Goal: Communication & Community: Participate in discussion

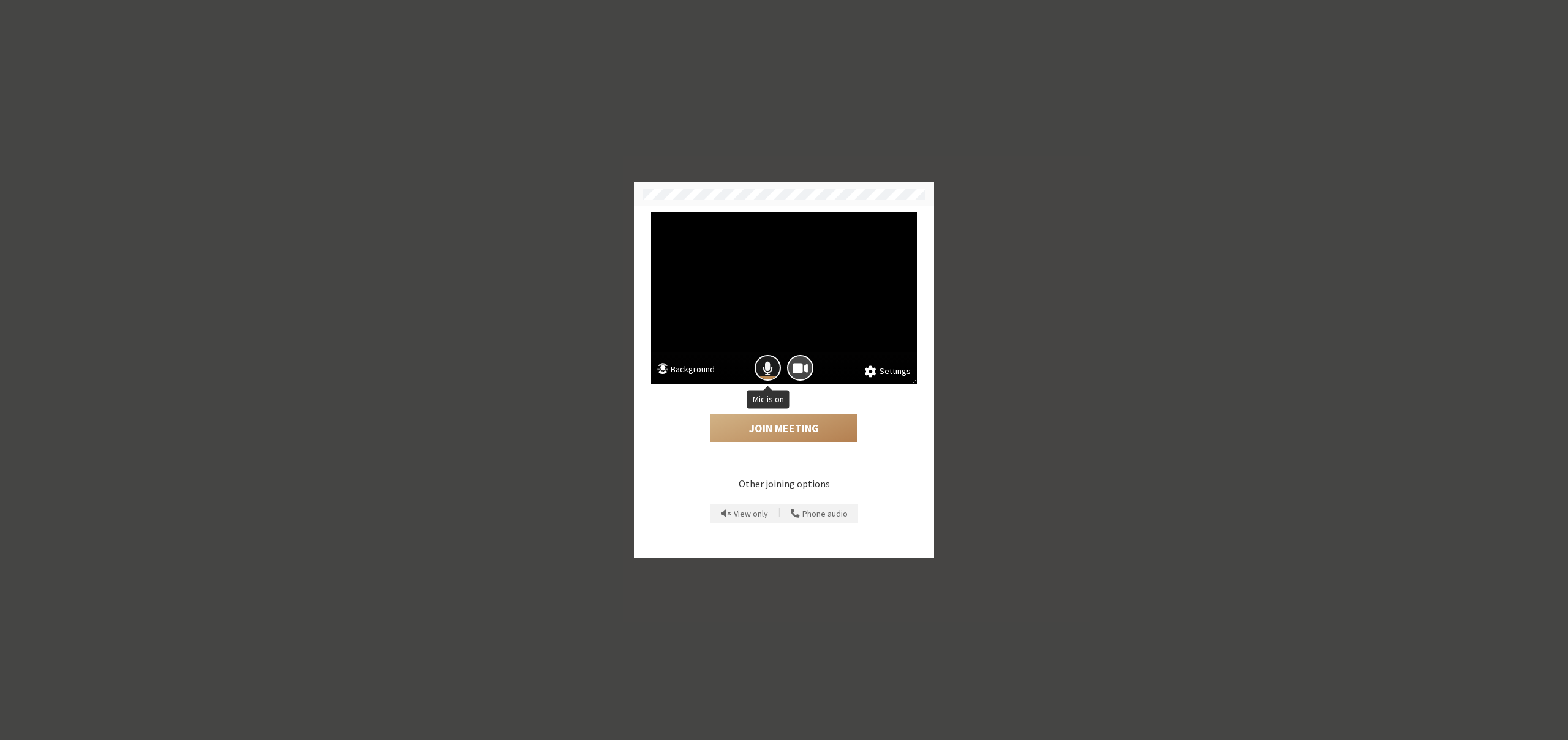
click at [771, 366] on span "Mic is on" at bounding box center [768, 368] width 11 height 16
click at [783, 421] on button "Join Meeting" at bounding box center [784, 427] width 147 height 28
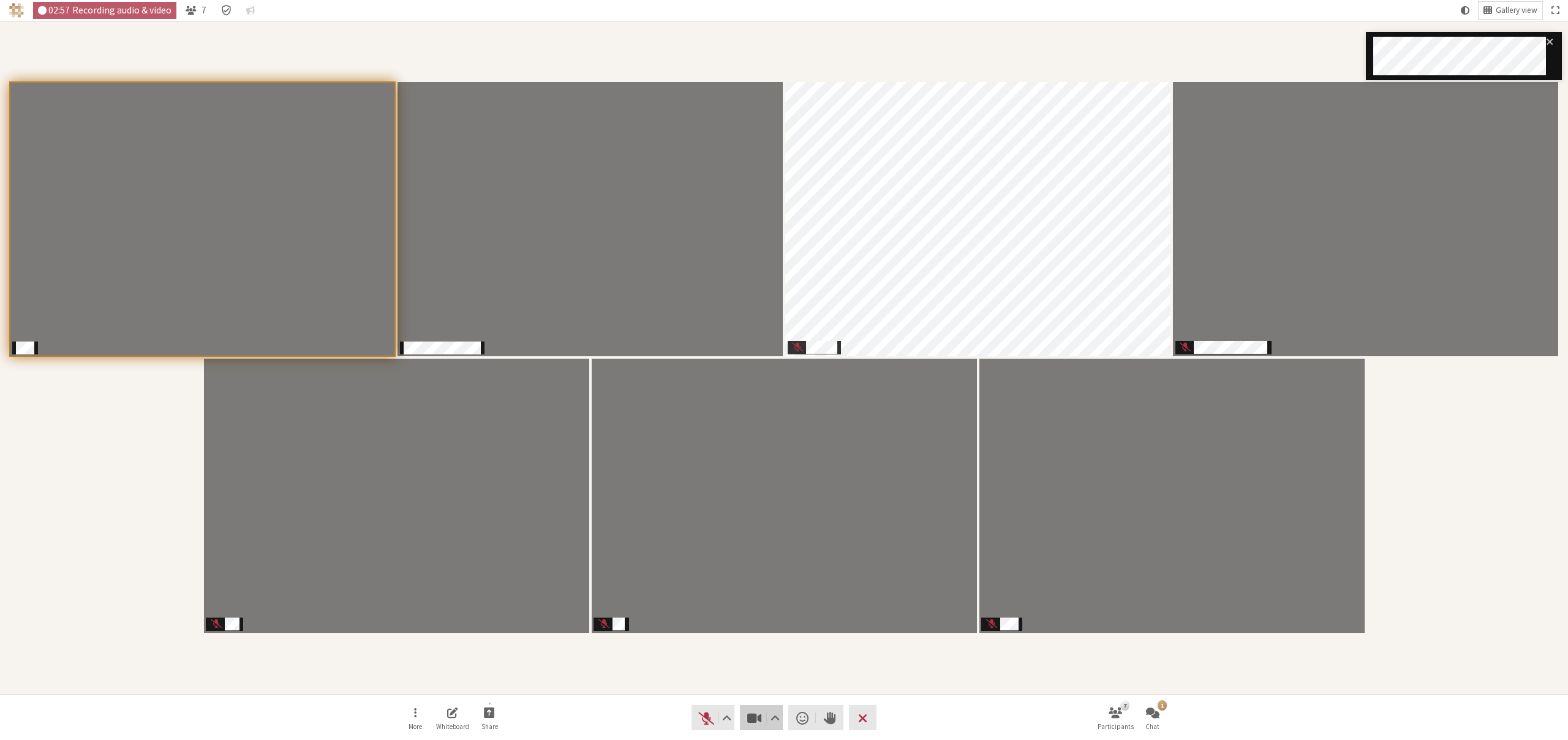
click at [754, 718] on span "Stop video (⌘+Shift+V)" at bounding box center [755, 718] width 17 height 17
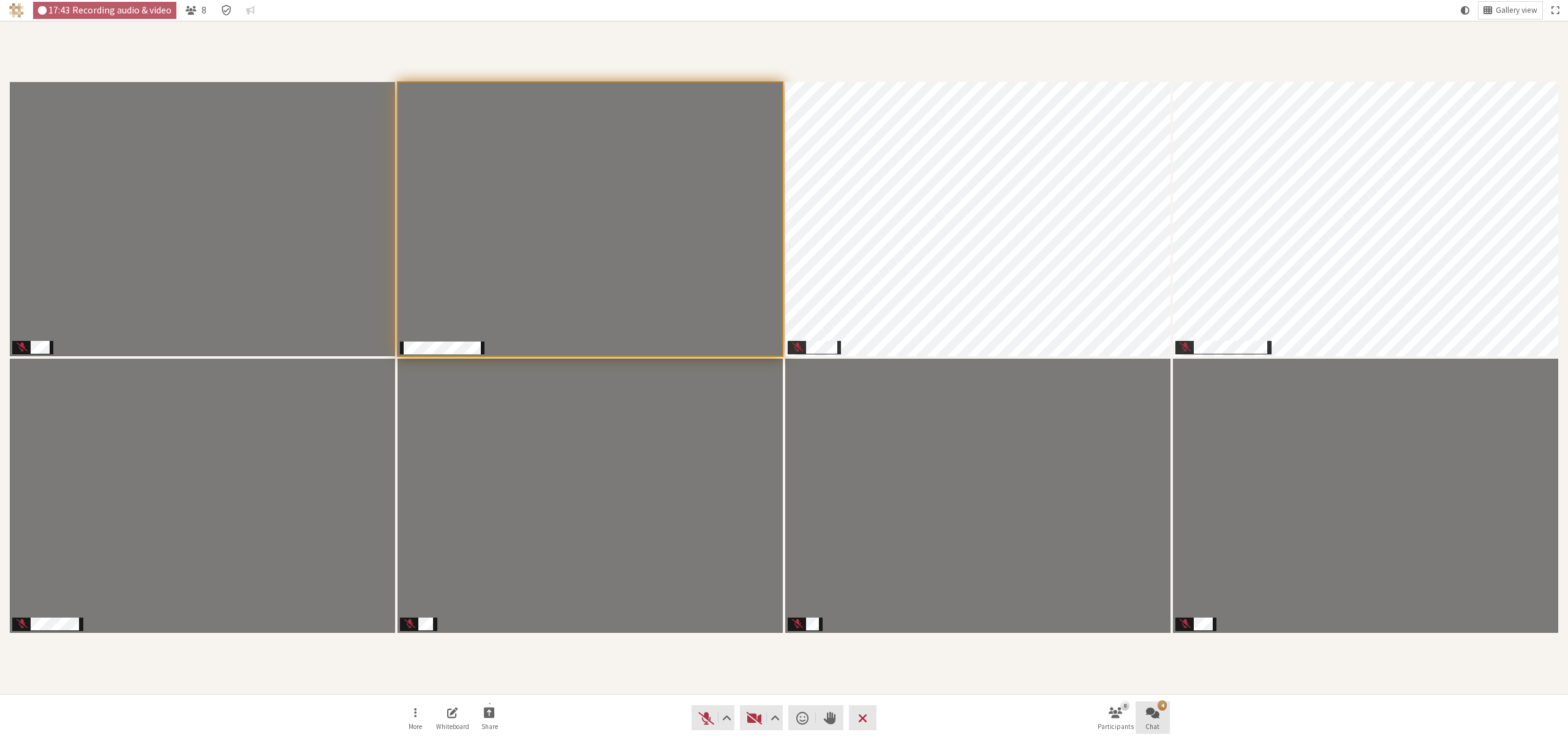
click at [1143, 705] on button "4 Chat" at bounding box center [1153, 718] width 34 height 33
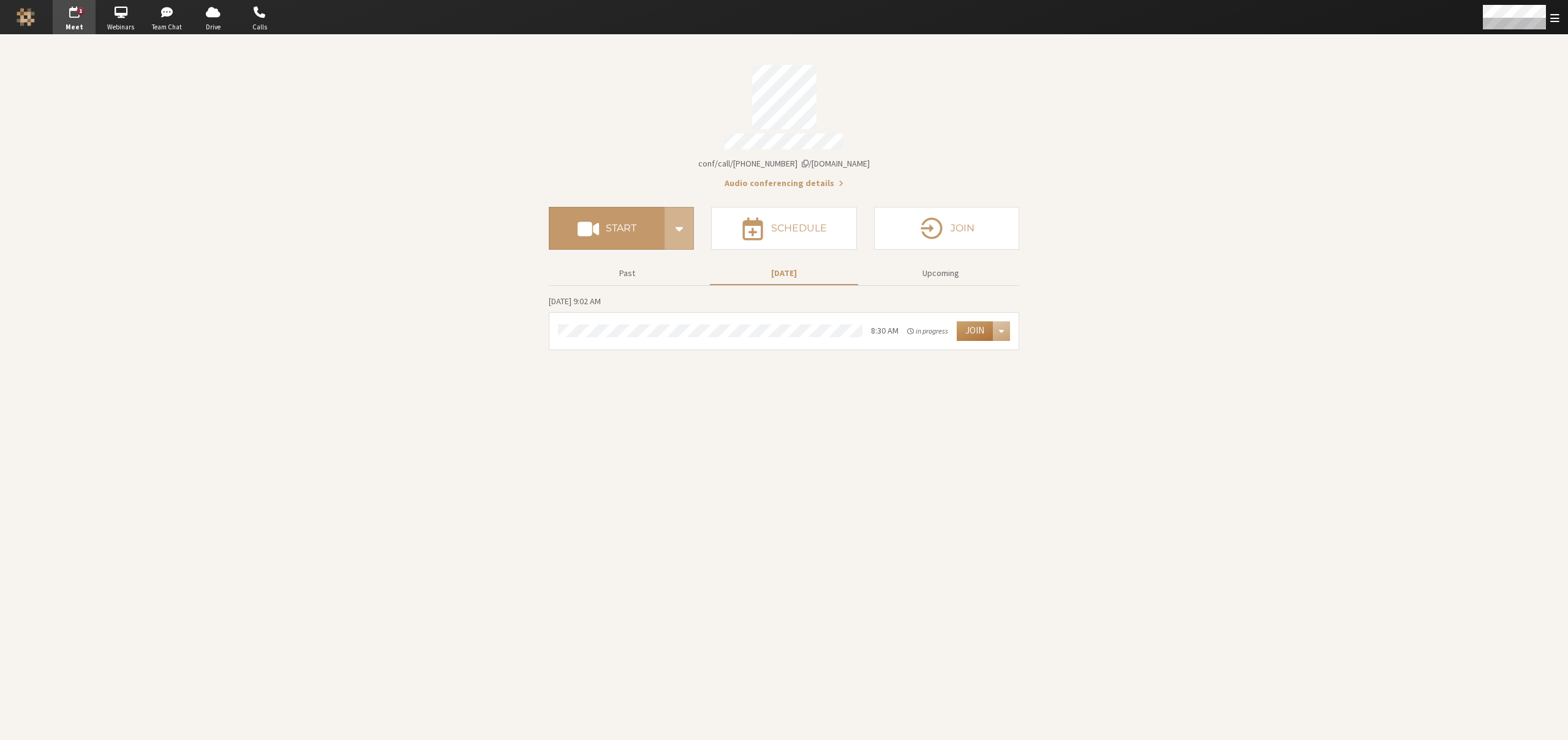
click at [965, 326] on button "Join" at bounding box center [975, 331] width 36 height 19
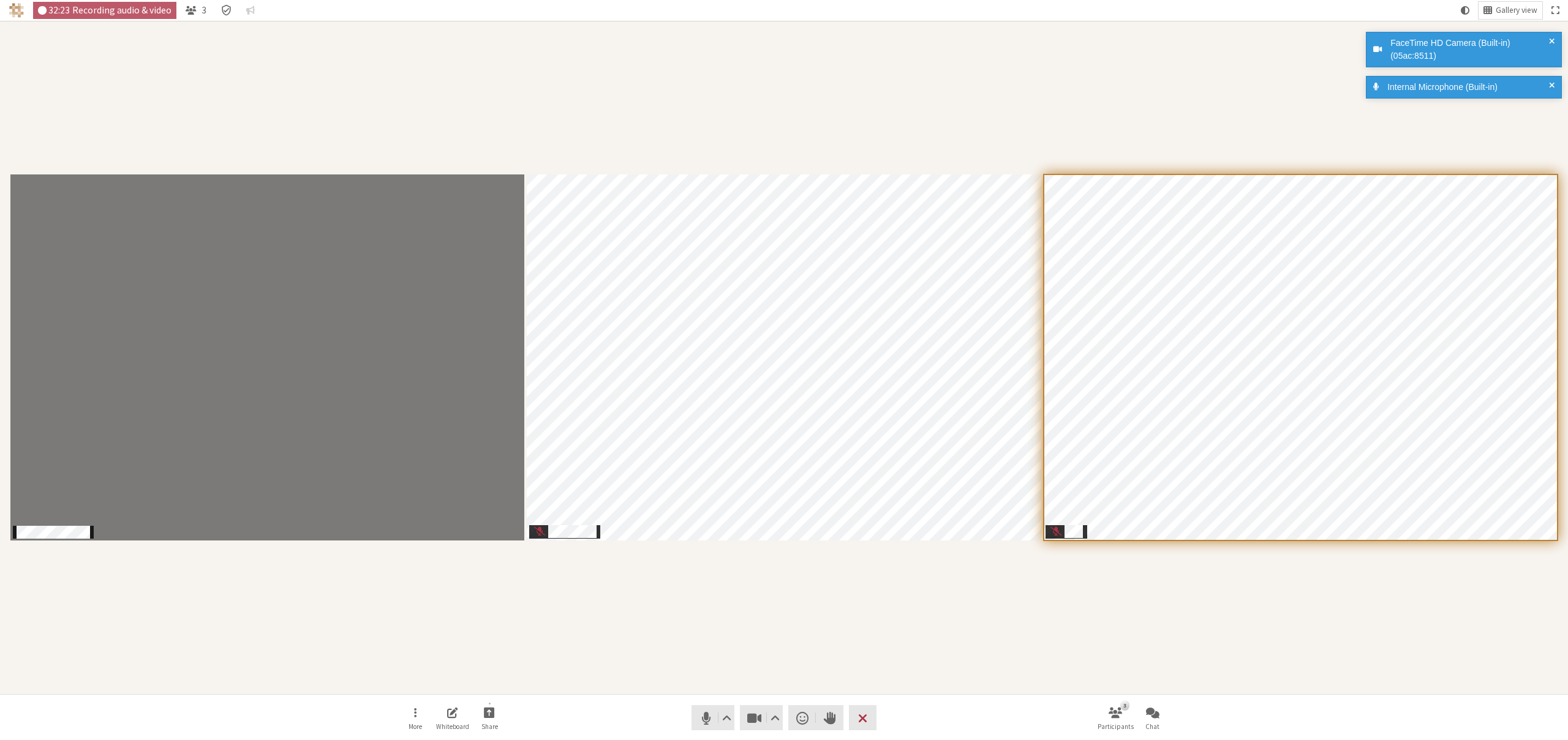
click at [472, 725] on div "More Whiteboard Share" at bounding box center [452, 718] width 109 height 33
click at [479, 722] on button "Share" at bounding box center [490, 718] width 34 height 33
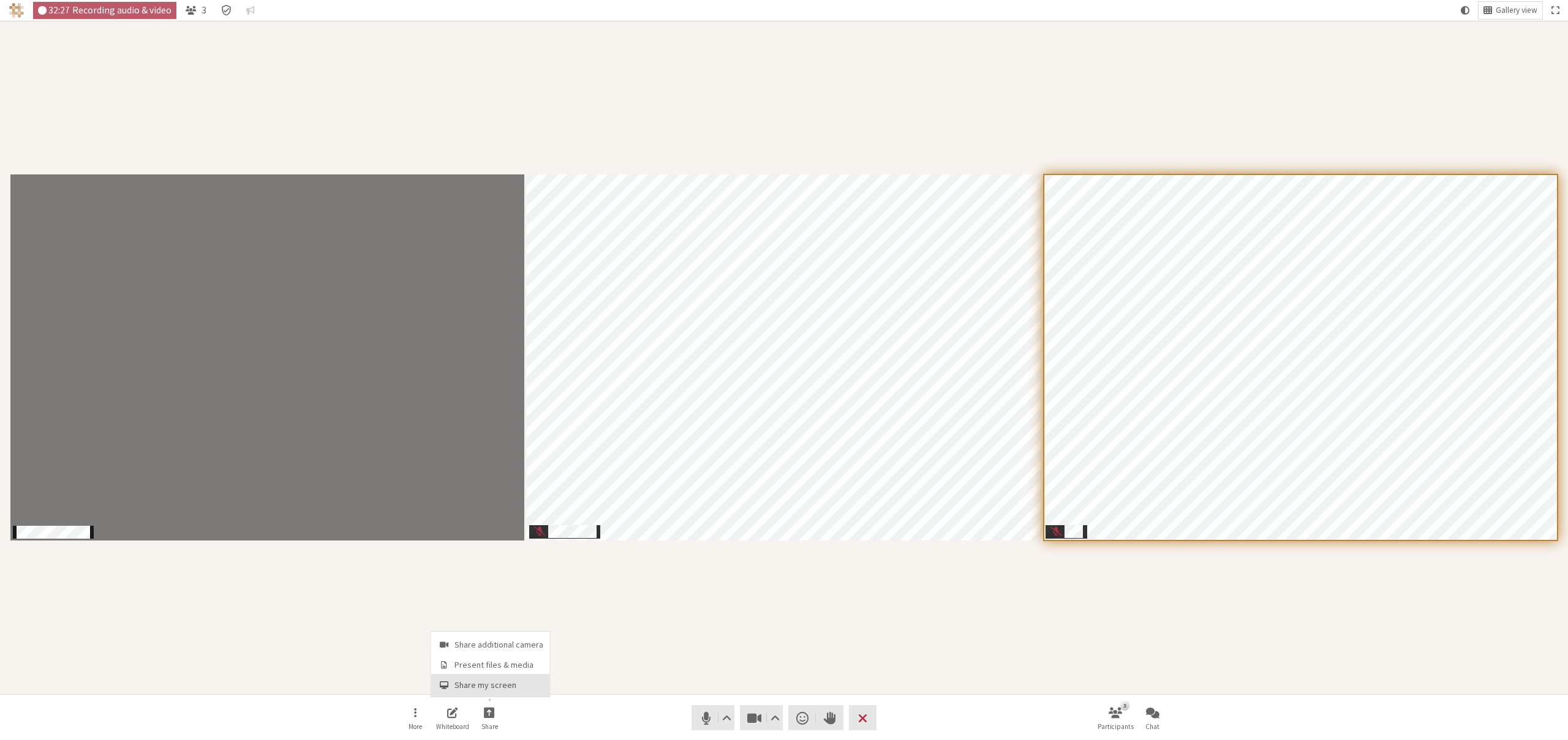
click at [494, 681] on span "Share my screen" at bounding box center [499, 685] width 89 height 9
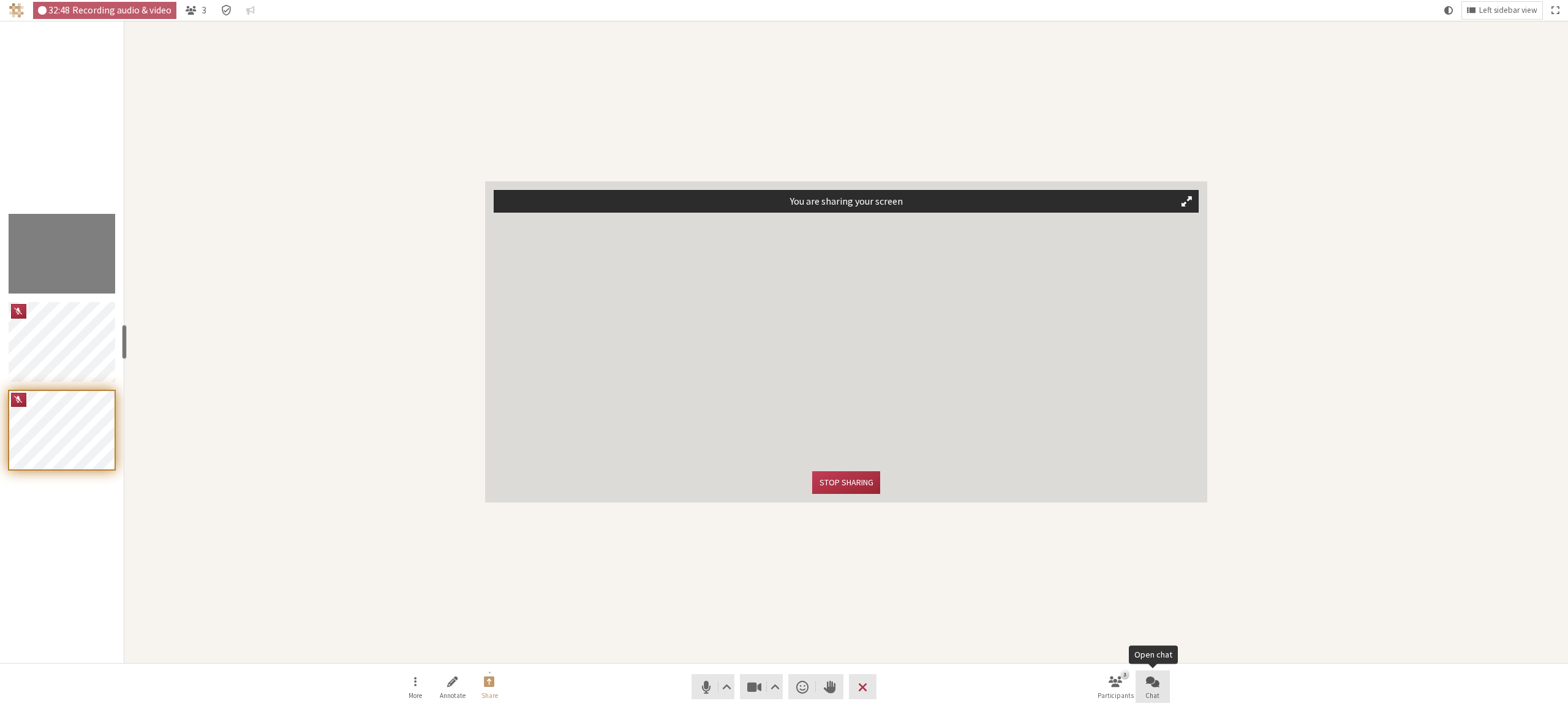
click at [1160, 688] on button "Chat" at bounding box center [1153, 687] width 34 height 33
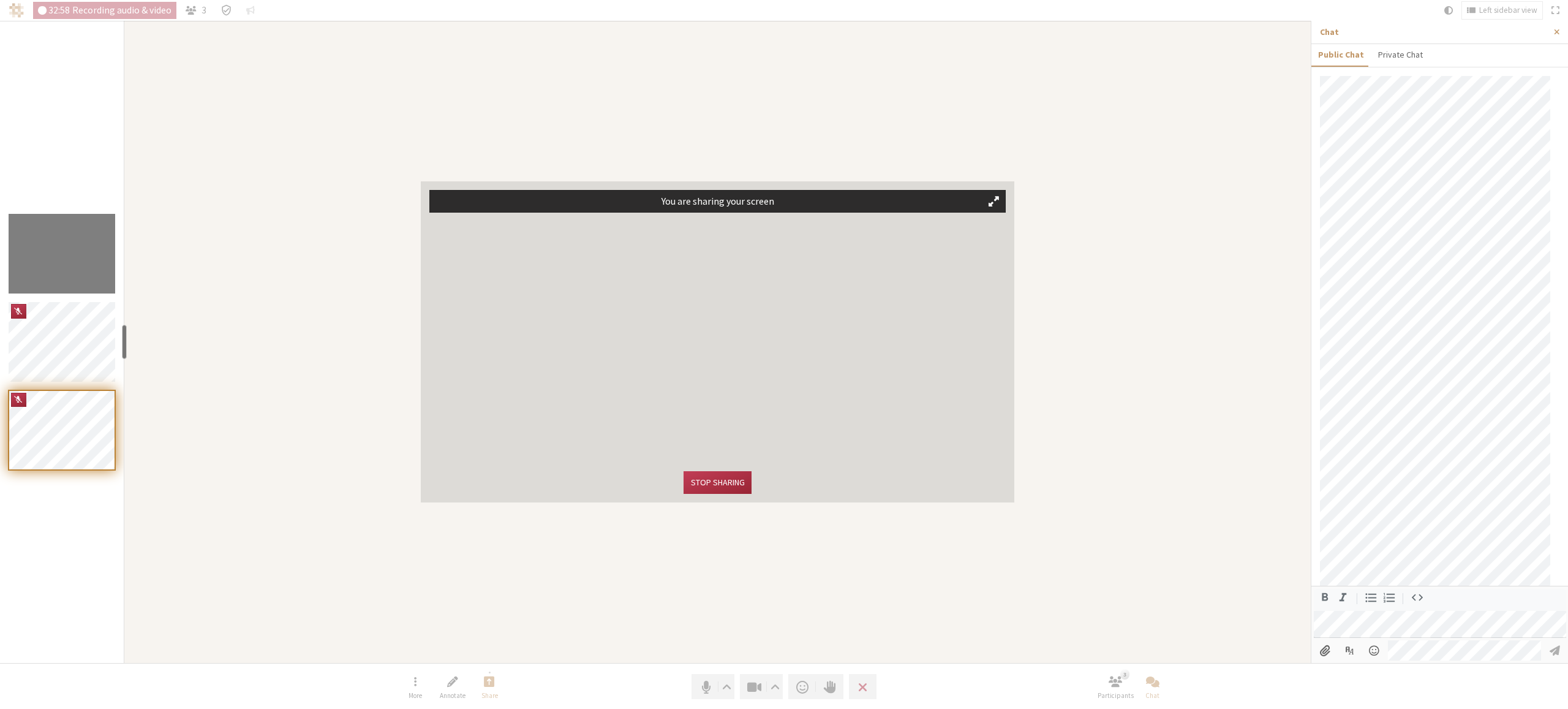
scroll to position [361, 0]
